Goal: Register for event/course

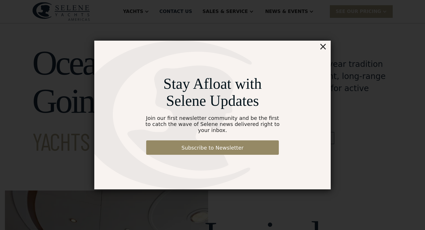
click at [325, 52] on div "×" at bounding box center [323, 47] width 8 height 12
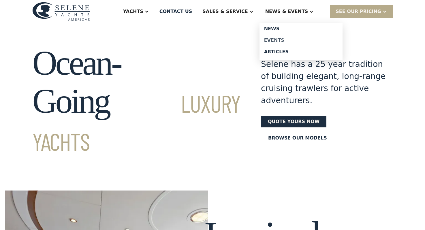
click at [284, 40] on div "Events" at bounding box center [301, 40] width 74 height 5
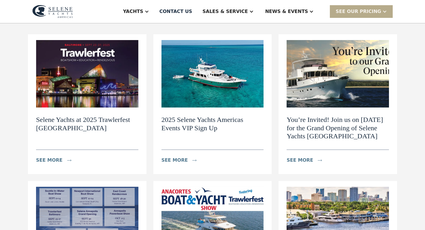
scroll to position [65, 0]
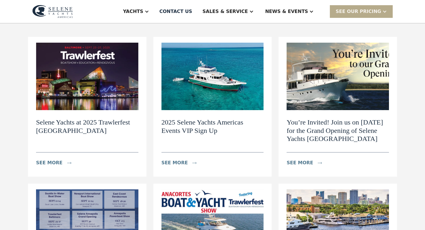
click at [212, 121] on h2 "2025 Selene Yachts Americas Events VIP Sign Up" at bounding box center [212, 126] width 102 height 17
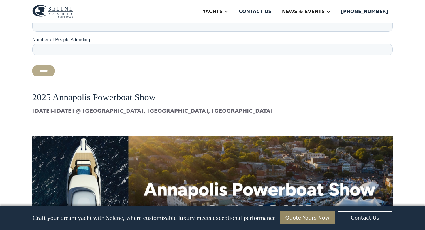
scroll to position [2519, 0]
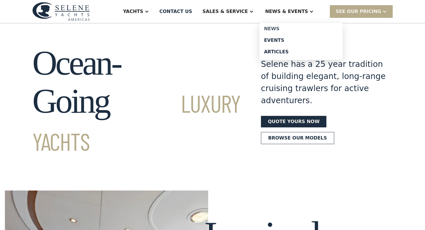
click at [283, 27] on div "News" at bounding box center [301, 29] width 74 height 5
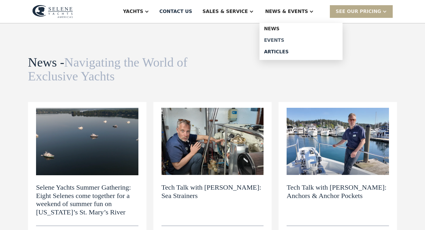
click at [286, 39] on div "Events" at bounding box center [301, 40] width 74 height 5
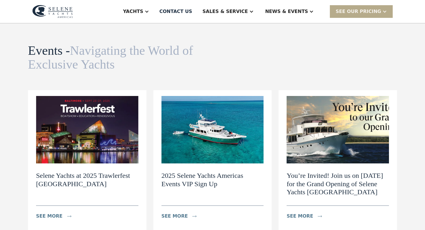
scroll to position [12, 0]
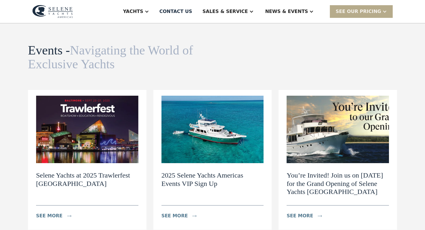
click at [220, 149] on img at bounding box center [212, 129] width 102 height 67
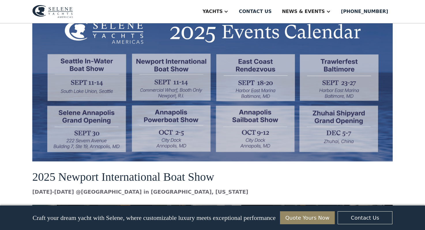
scroll to position [524, 0]
